Goal: Information Seeking & Learning: Understand process/instructions

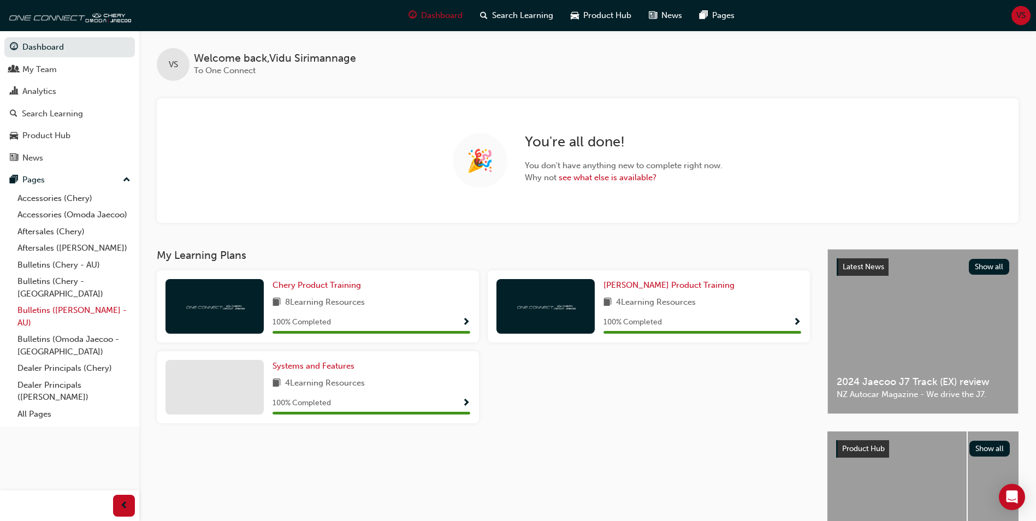
click at [29, 303] on link "Bulletins ([PERSON_NAME] - AU)" at bounding box center [74, 316] width 122 height 29
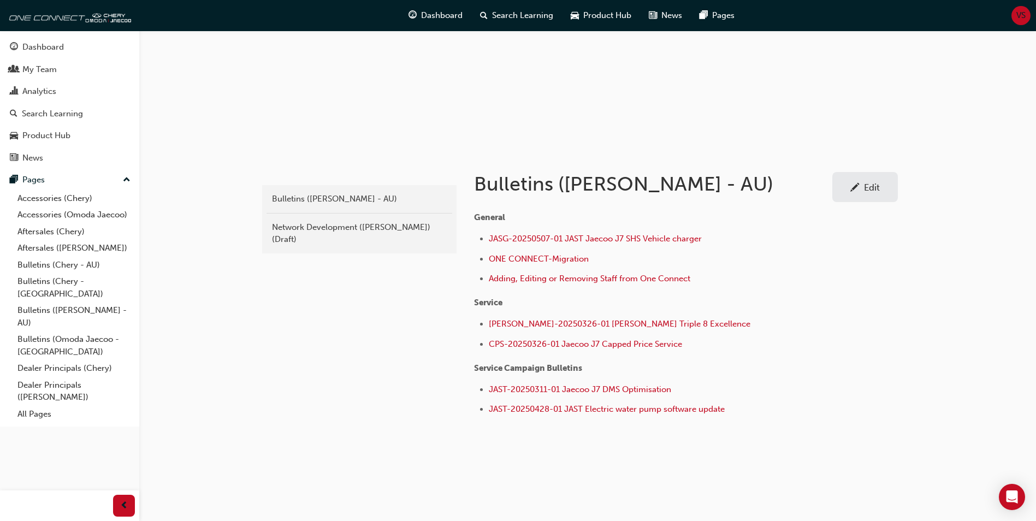
scroll to position [102, 0]
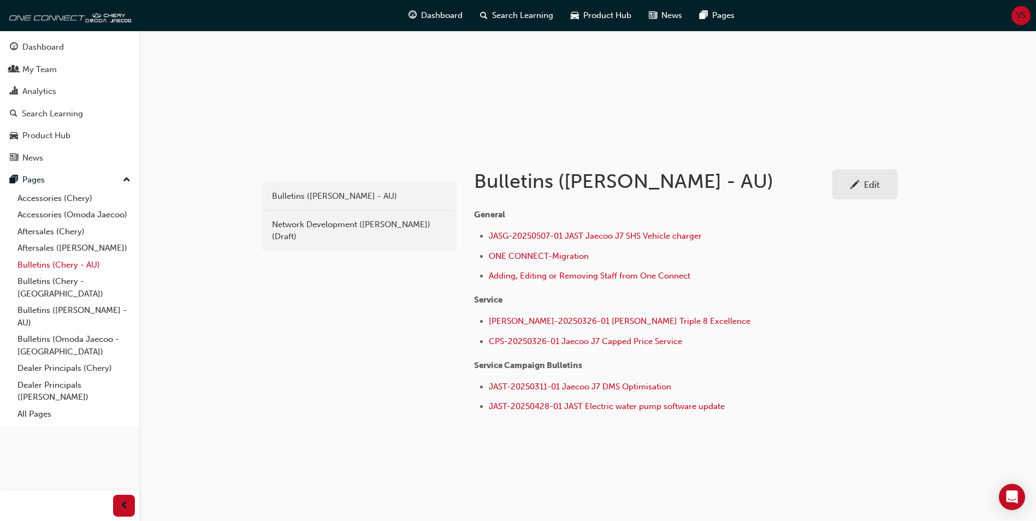
click at [37, 265] on link "Bulletins (Chery - AU)" at bounding box center [74, 265] width 122 height 17
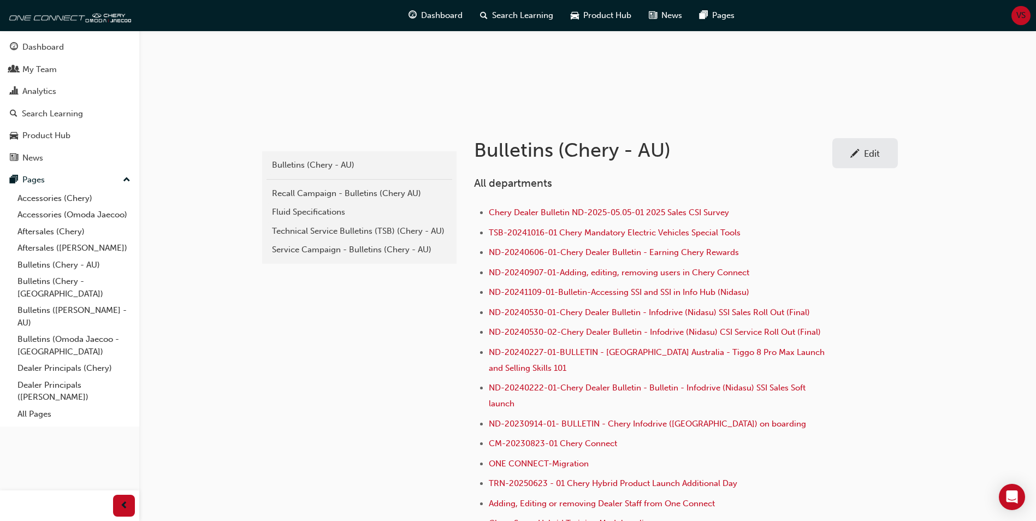
scroll to position [164, 0]
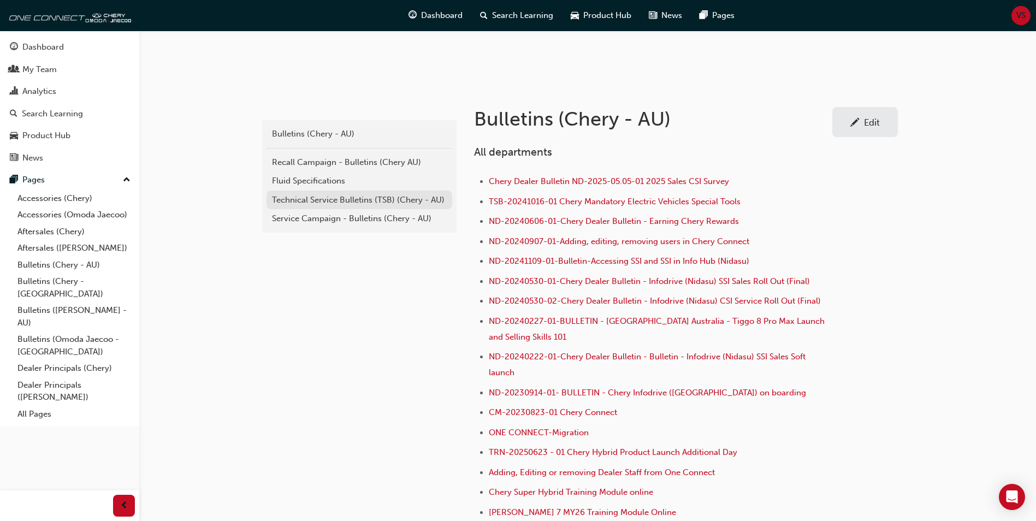
click at [340, 202] on div "Technical Service Bulletins (TSB) (Chery - AU)" at bounding box center [359, 200] width 175 height 13
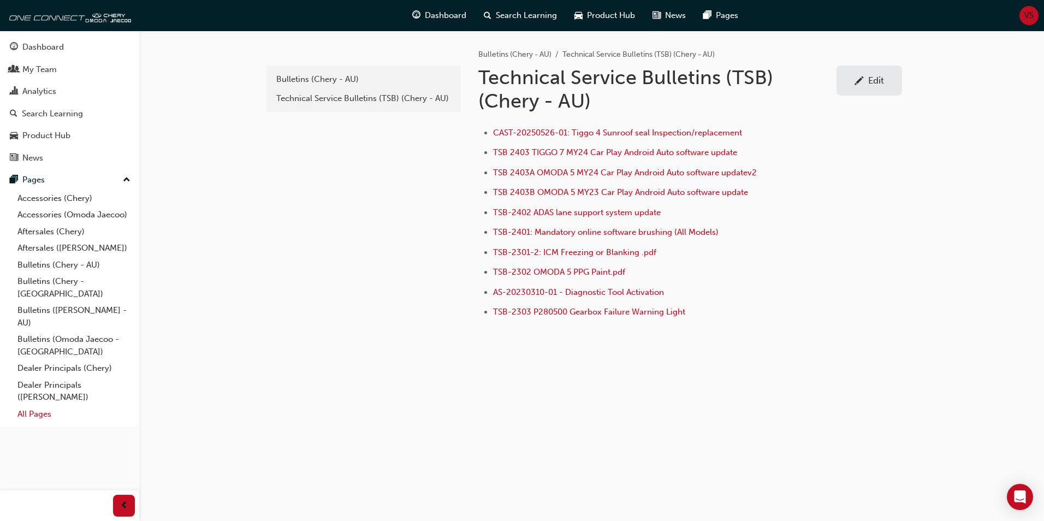
click at [24, 406] on link "All Pages" at bounding box center [74, 414] width 122 height 17
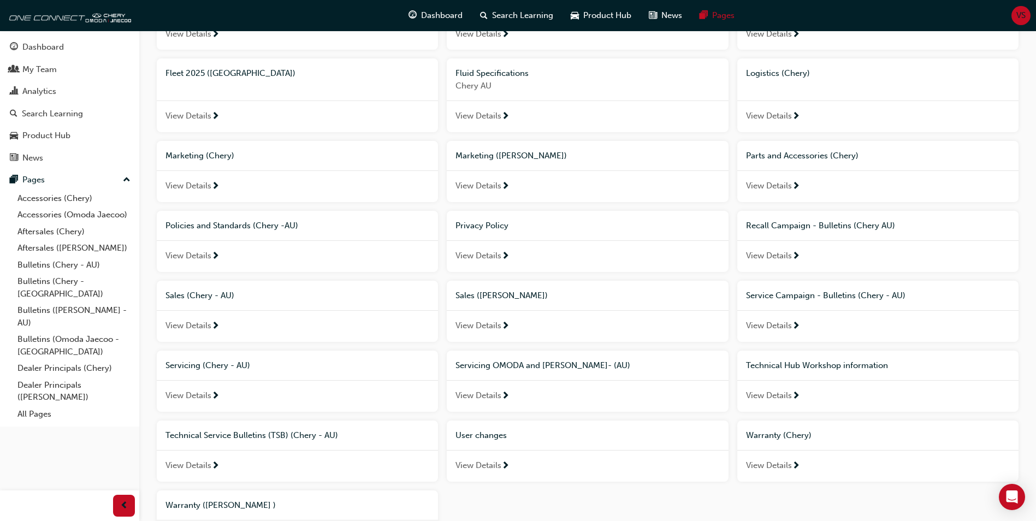
scroll to position [492, 0]
click at [782, 361] on span "Technical Hub Workshop information" at bounding box center [817, 365] width 142 height 10
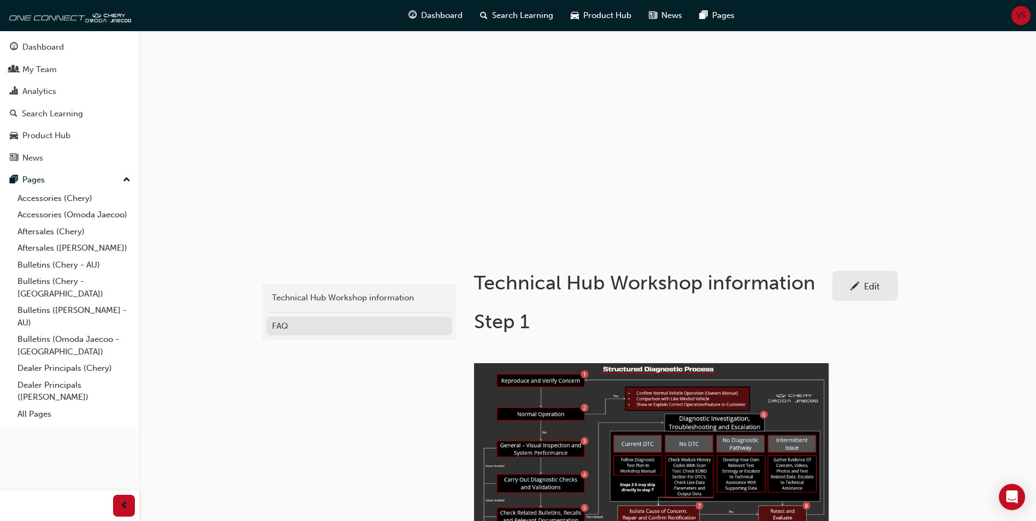
click at [275, 320] on div "FAQ" at bounding box center [359, 326] width 175 height 13
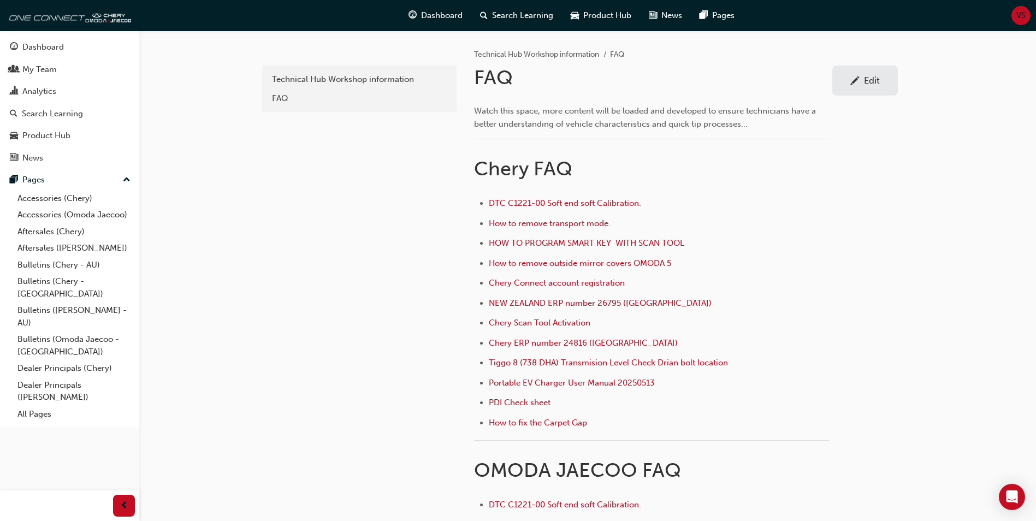
scroll to position [164, 0]
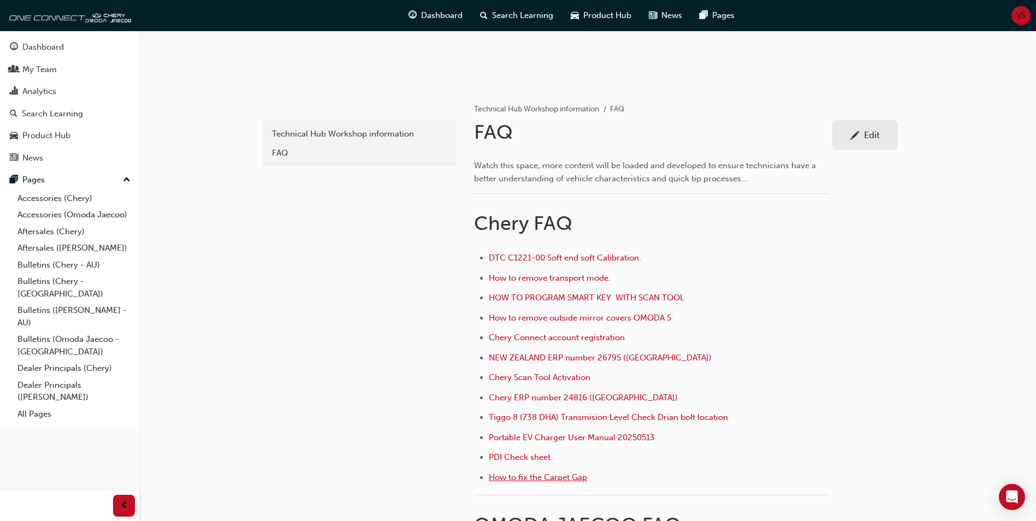
click at [575, 478] on span "How to fix the Carpet Gap" at bounding box center [538, 477] width 98 height 10
